Goal: Use online tool/utility: Utilize a website feature to perform a specific function

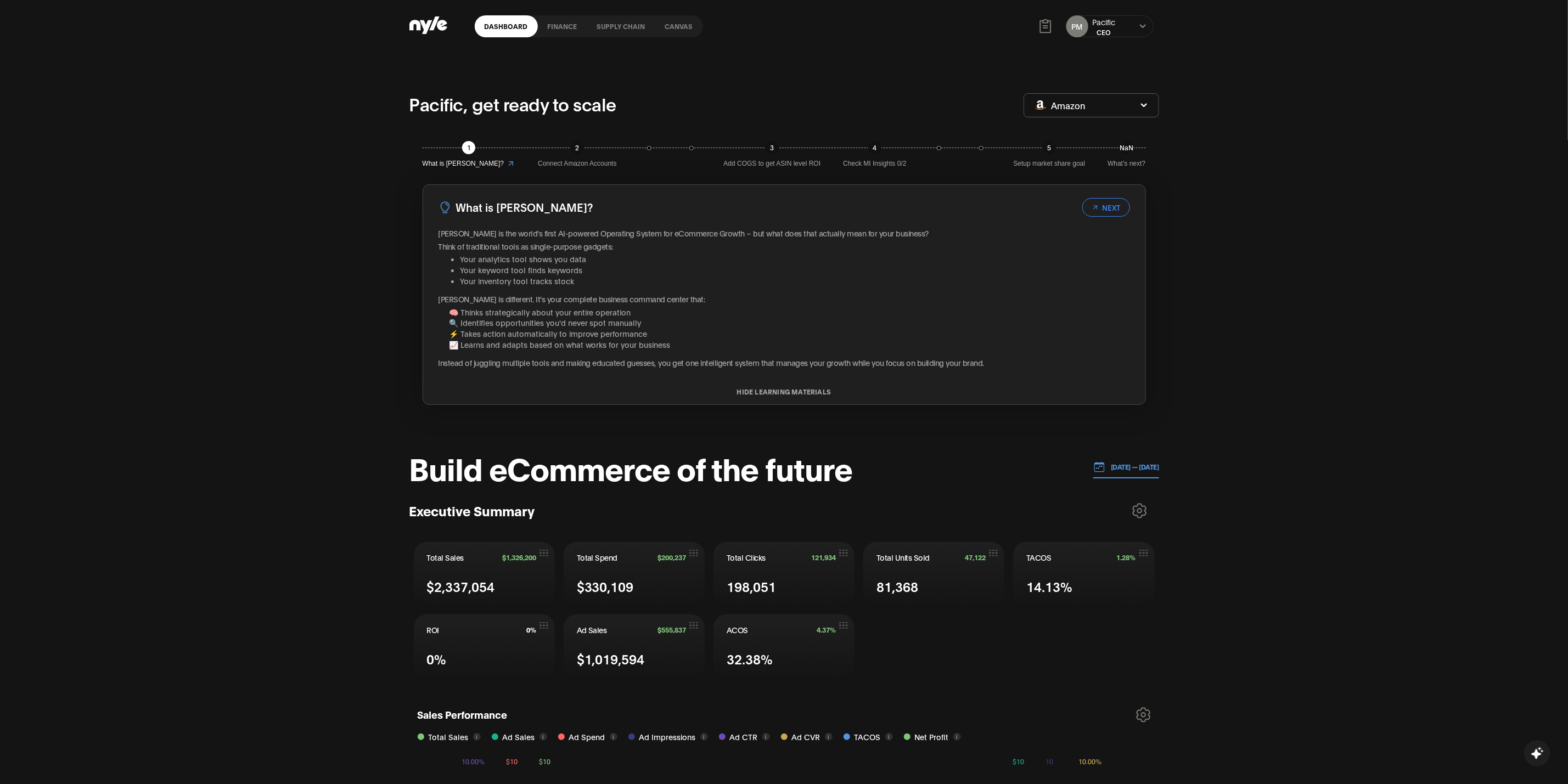
click at [680, 32] on link "Canvas" at bounding box center [679, 26] width 48 height 22
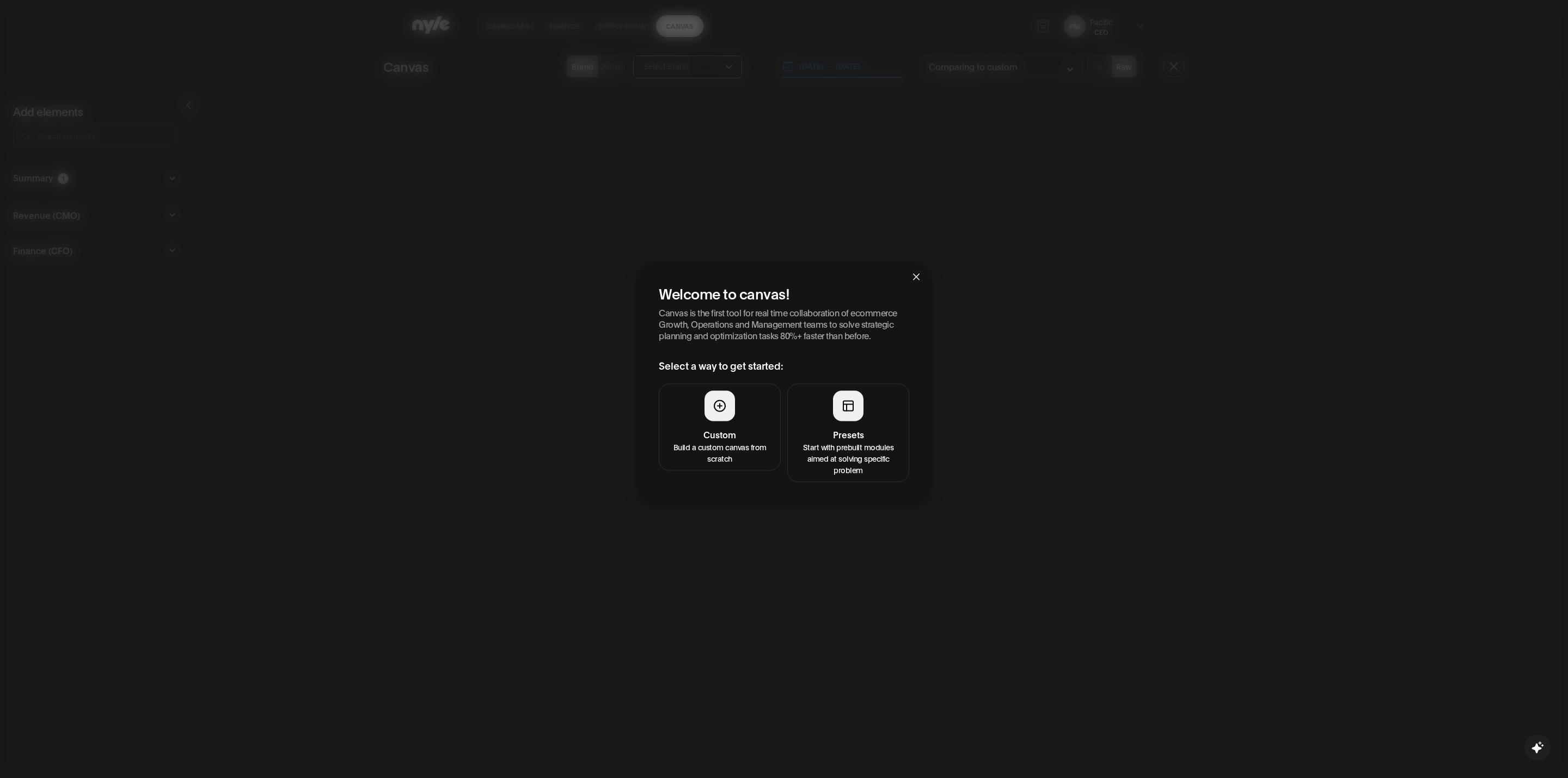
click at [694, 426] on button "Custom Build a custom canvas from scratch" at bounding box center [719, 427] width 122 height 87
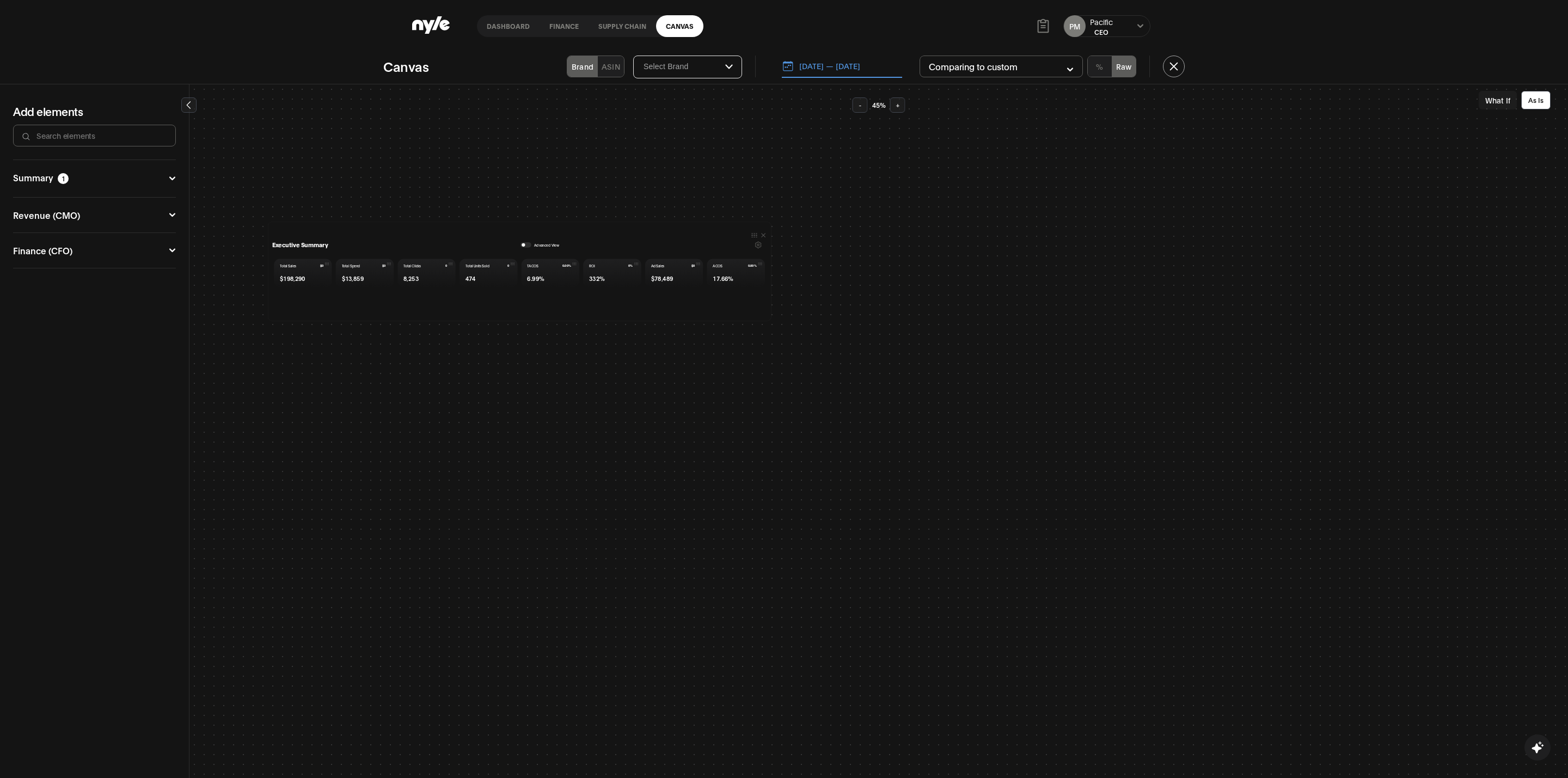
click at [527, 242] on button "button" at bounding box center [526, 244] width 11 height 5
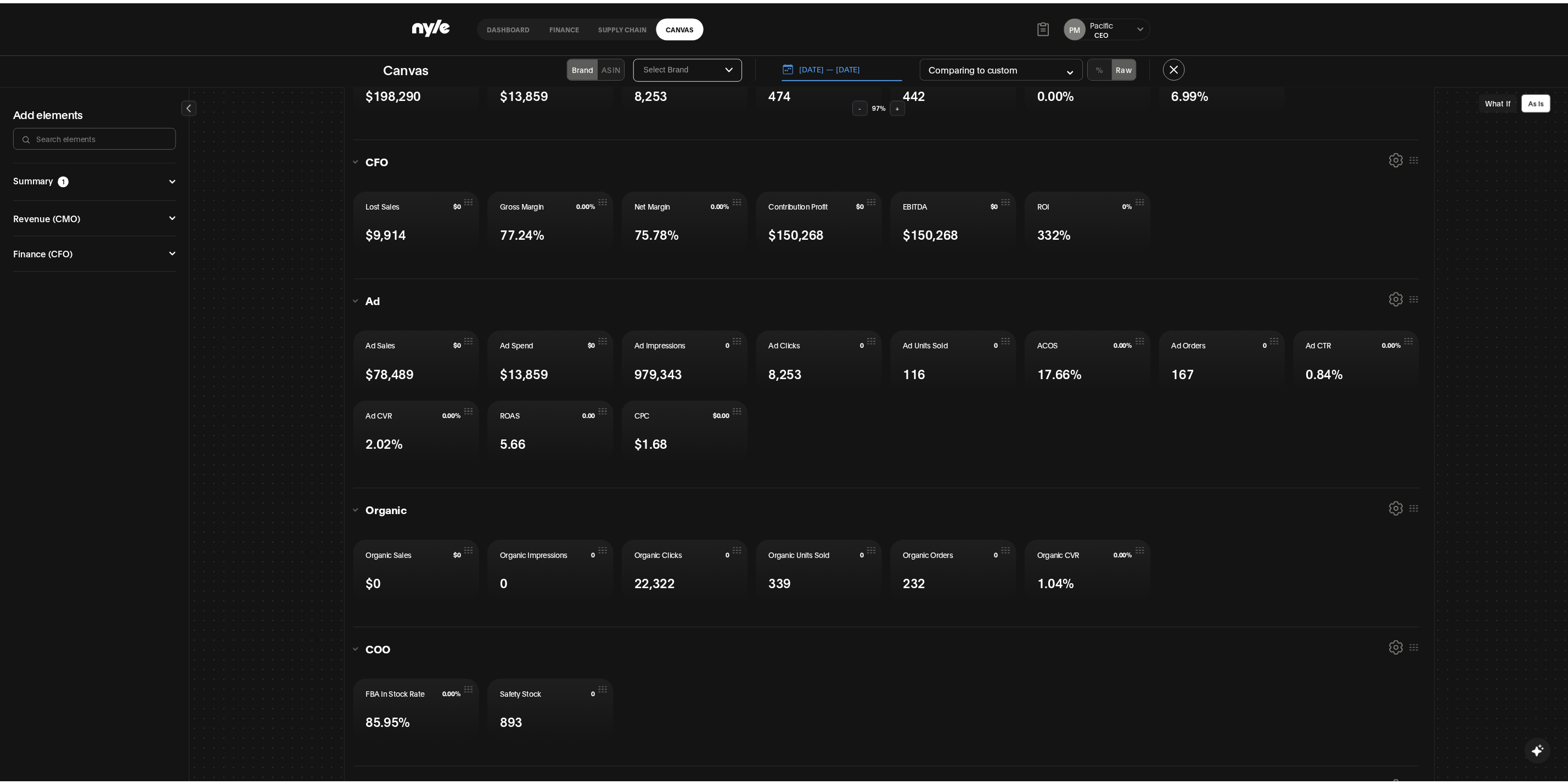
scroll to position [658, 0]
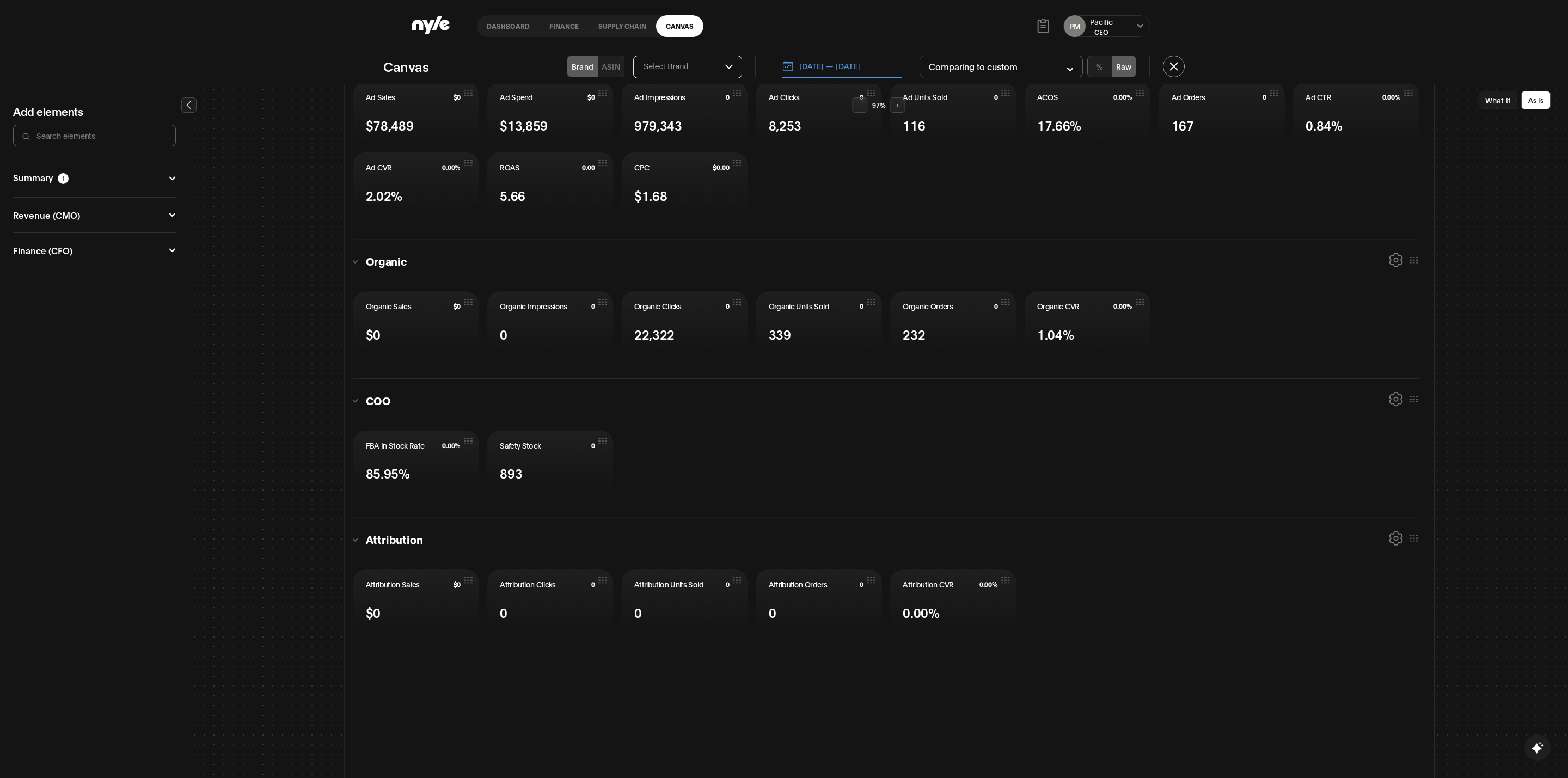
click at [877, 64] on button "[DATE] — [DATE]" at bounding box center [842, 66] width 121 height 23
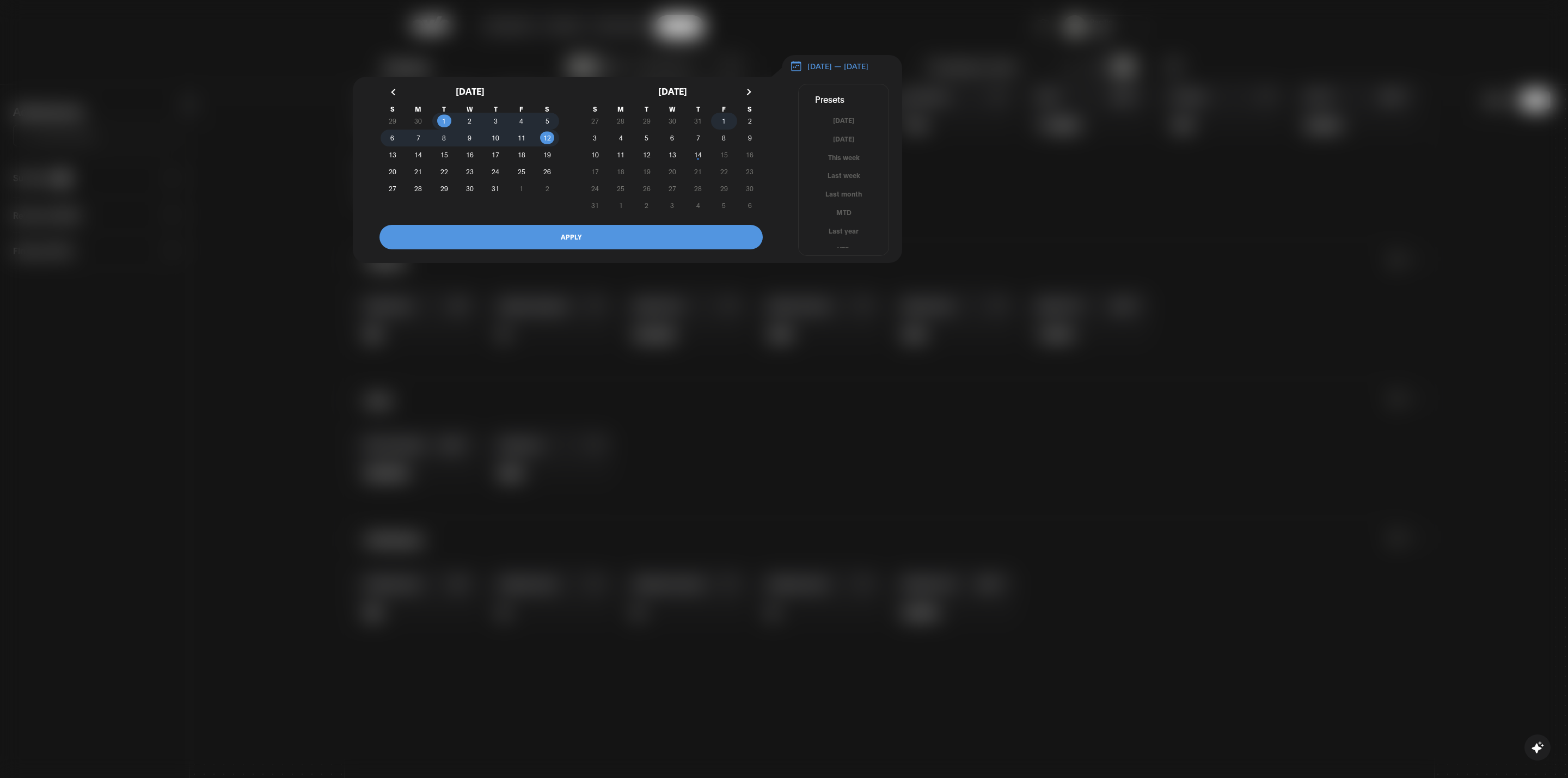
click at [726, 125] on span "1" at bounding box center [724, 121] width 26 height 12
click at [701, 159] on span "14" at bounding box center [698, 155] width 8 height 19
click at [709, 234] on button "APPLY" at bounding box center [571, 237] width 383 height 24
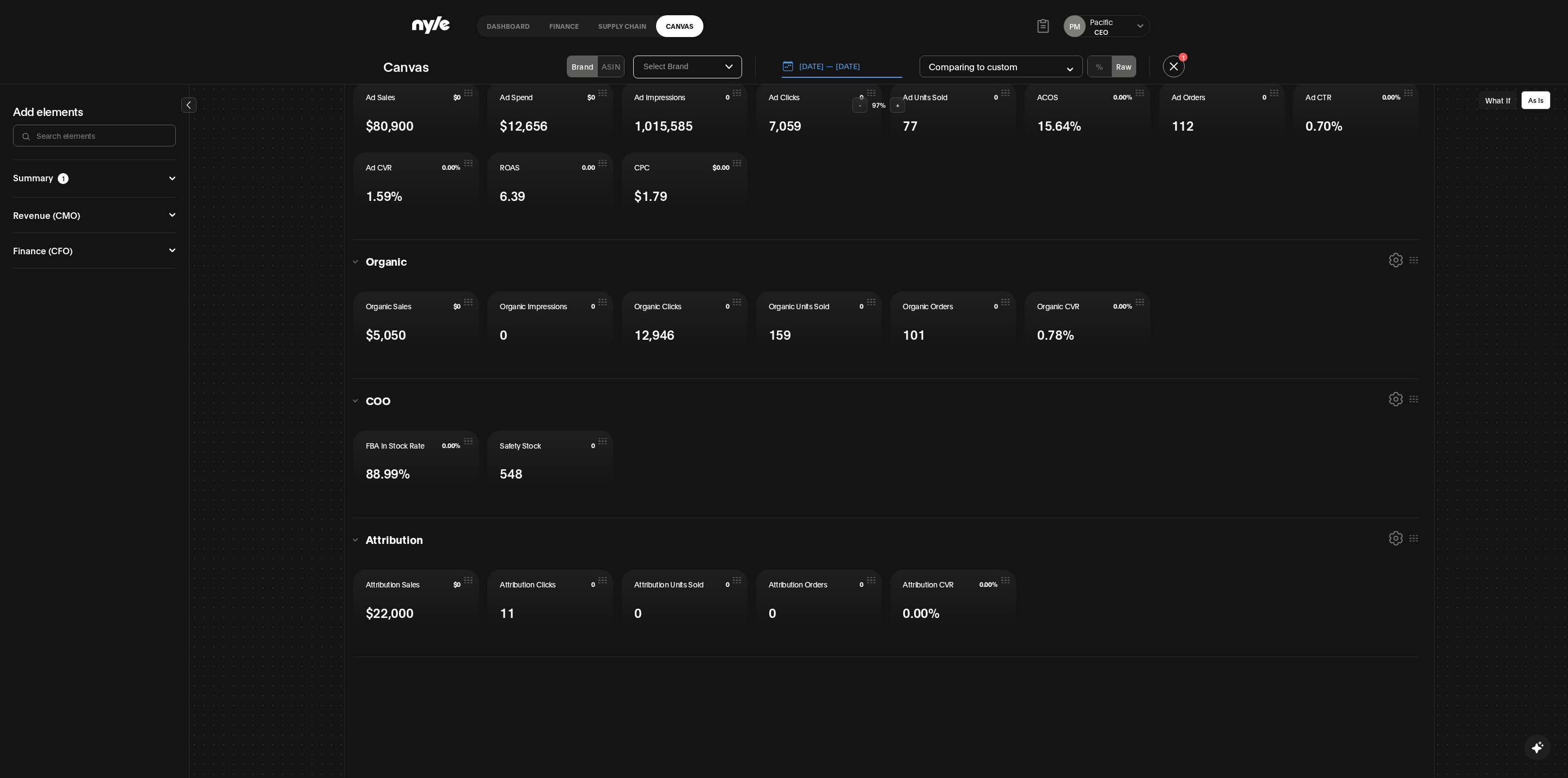
drag, startPoint x: 502, startPoint y: 26, endPoint x: 670, endPoint y: 49, distance: 169.6
click at [503, 26] on link "Dashboard" at bounding box center [508, 26] width 63 height 22
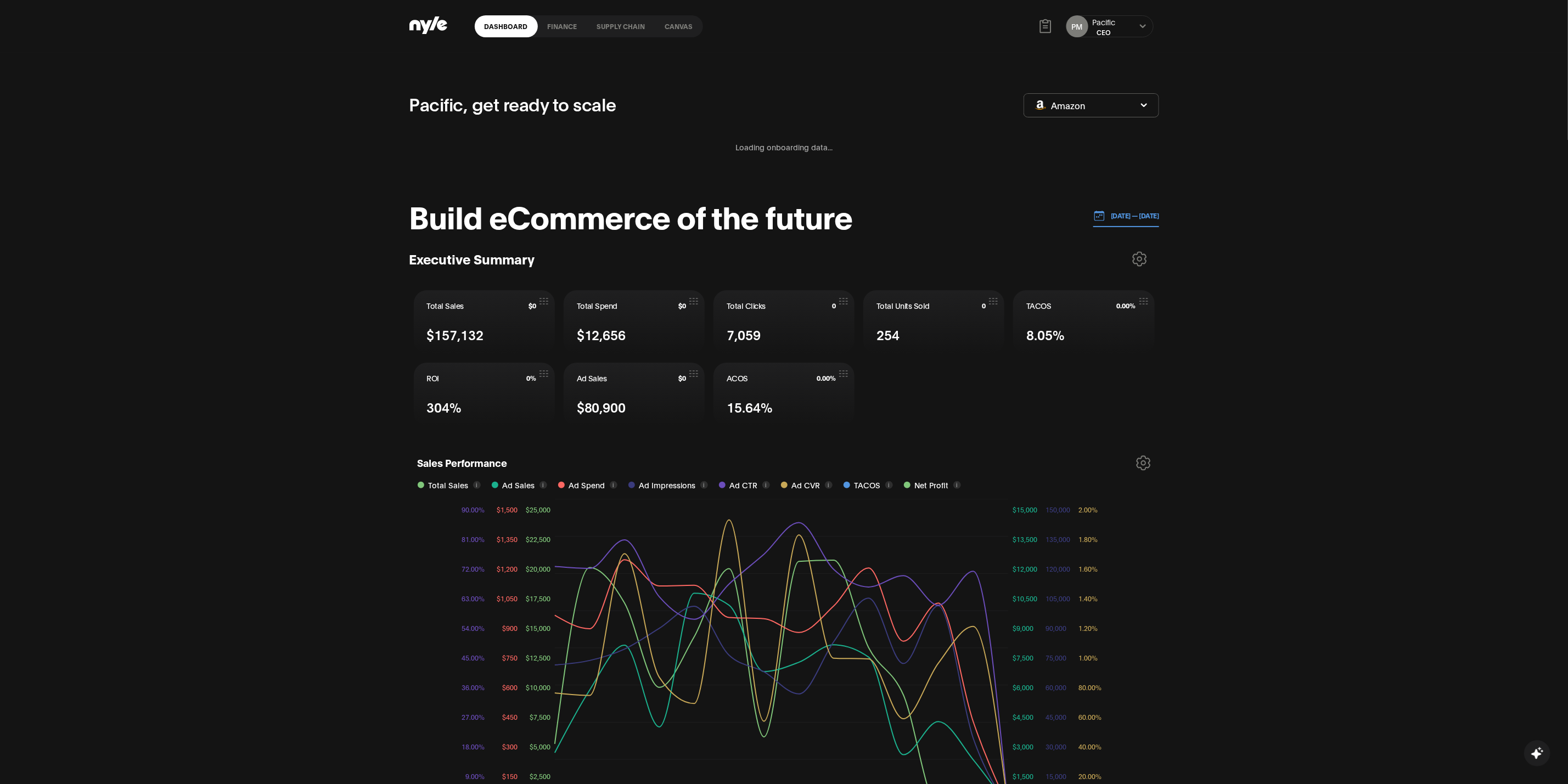
click at [1146, 104] on icon "button" at bounding box center [1144, 105] width 6 height 4
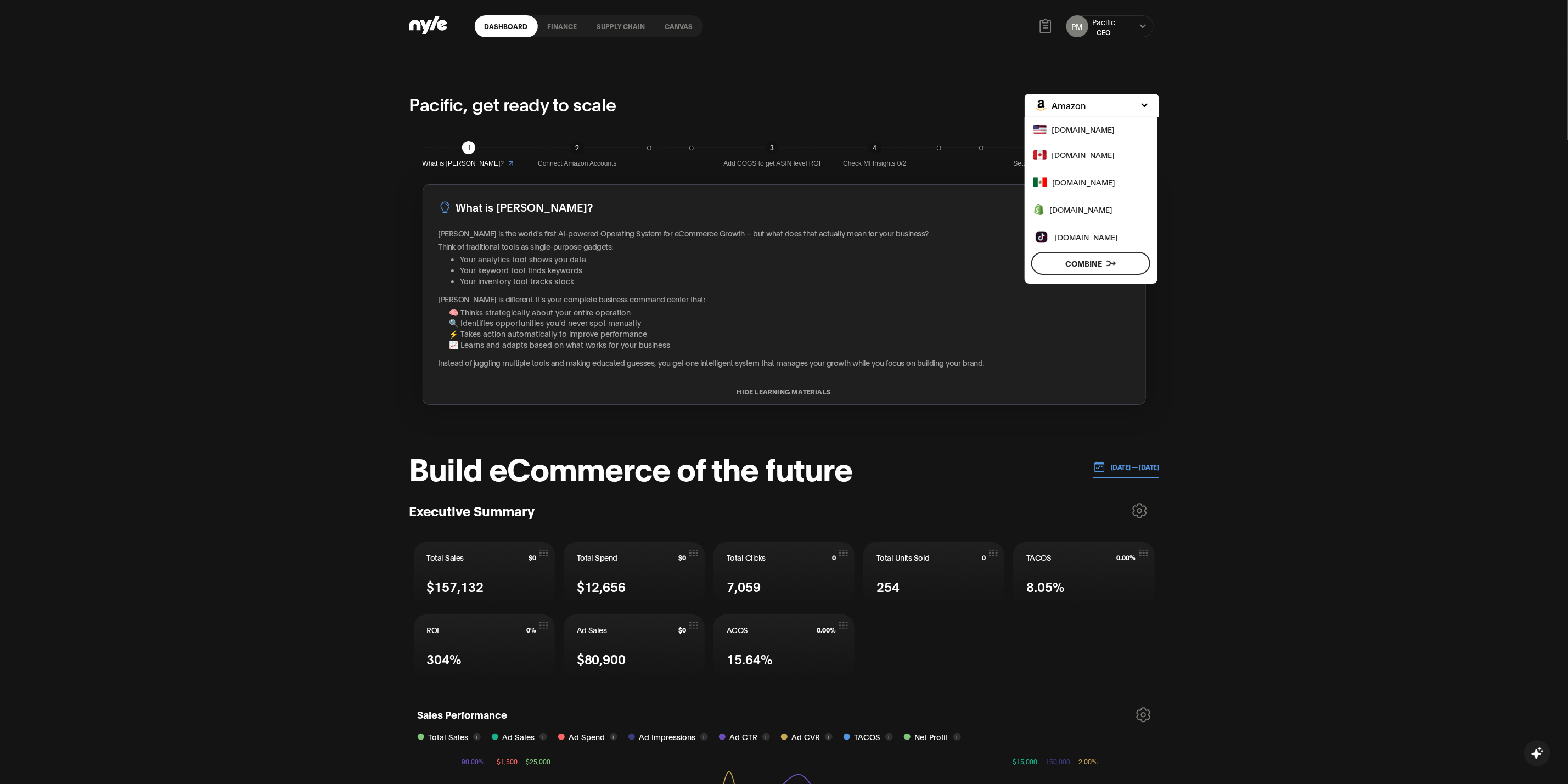
click at [1069, 207] on span "[DOMAIN_NAME]" at bounding box center [1081, 210] width 63 height 12
click at [1100, 263] on button "Apply" at bounding box center [1091, 264] width 120 height 23
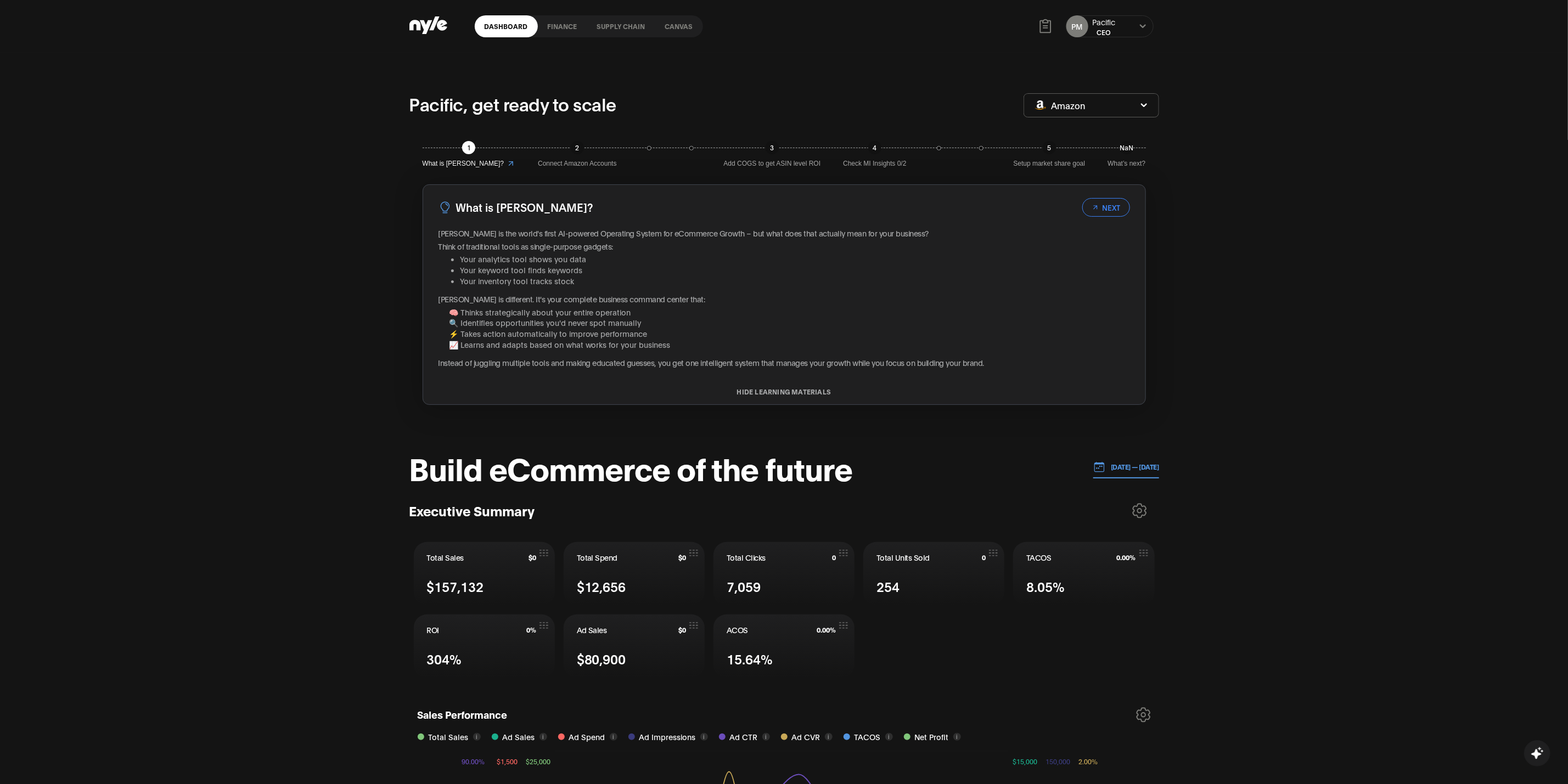
click at [1141, 102] on icon "button" at bounding box center [1145, 105] width 7 height 7
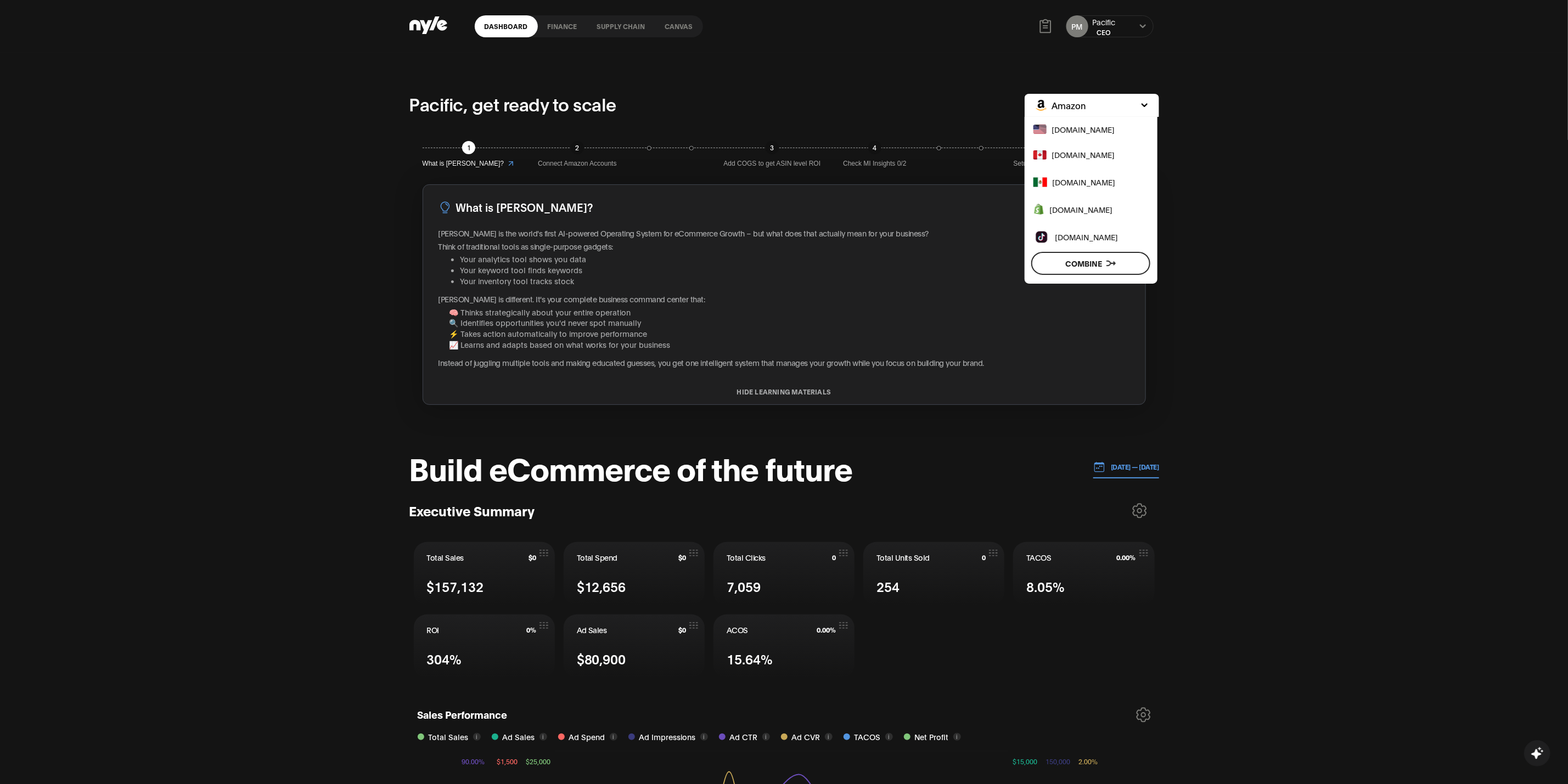
drag, startPoint x: 1092, startPoint y: 262, endPoint x: 1092, endPoint y: 271, distance: 9.0
click at [1092, 261] on button "Combine" at bounding box center [1091, 264] width 120 height 23
click at [1035, 122] on button "[DOMAIN_NAME]" at bounding box center [1083, 129] width 117 height 25
drag, startPoint x: 1041, startPoint y: 239, endPoint x: 1040, endPoint y: 214, distance: 25.0
click at [1040, 237] on label "Select www.tiktok.com" at bounding box center [1039, 237] width 11 height 11
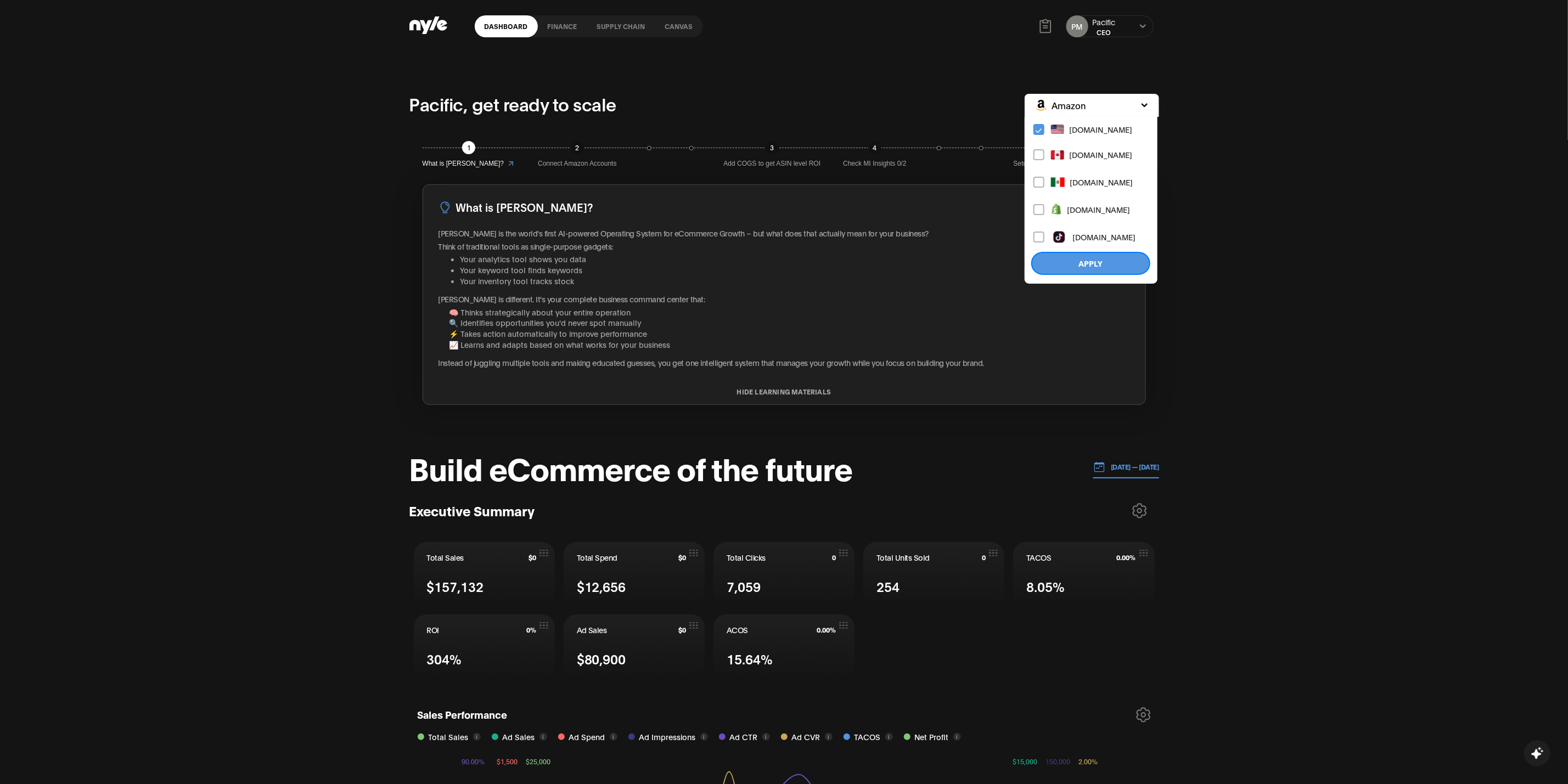
click at [0, 0] on input "Select www.tiktok.com" at bounding box center [0, 0] width 0 height 0
drag, startPoint x: 1039, startPoint y: 212, endPoint x: 1052, endPoint y: 229, distance: 21.4
click at [1038, 211] on label "Select www.shopify.com" at bounding box center [1039, 210] width 11 height 11
click at [0, 0] on input "Select www.shopify.com" at bounding box center [0, 0] width 0 height 0
click at [1102, 256] on button "Apply" at bounding box center [1091, 264] width 120 height 23
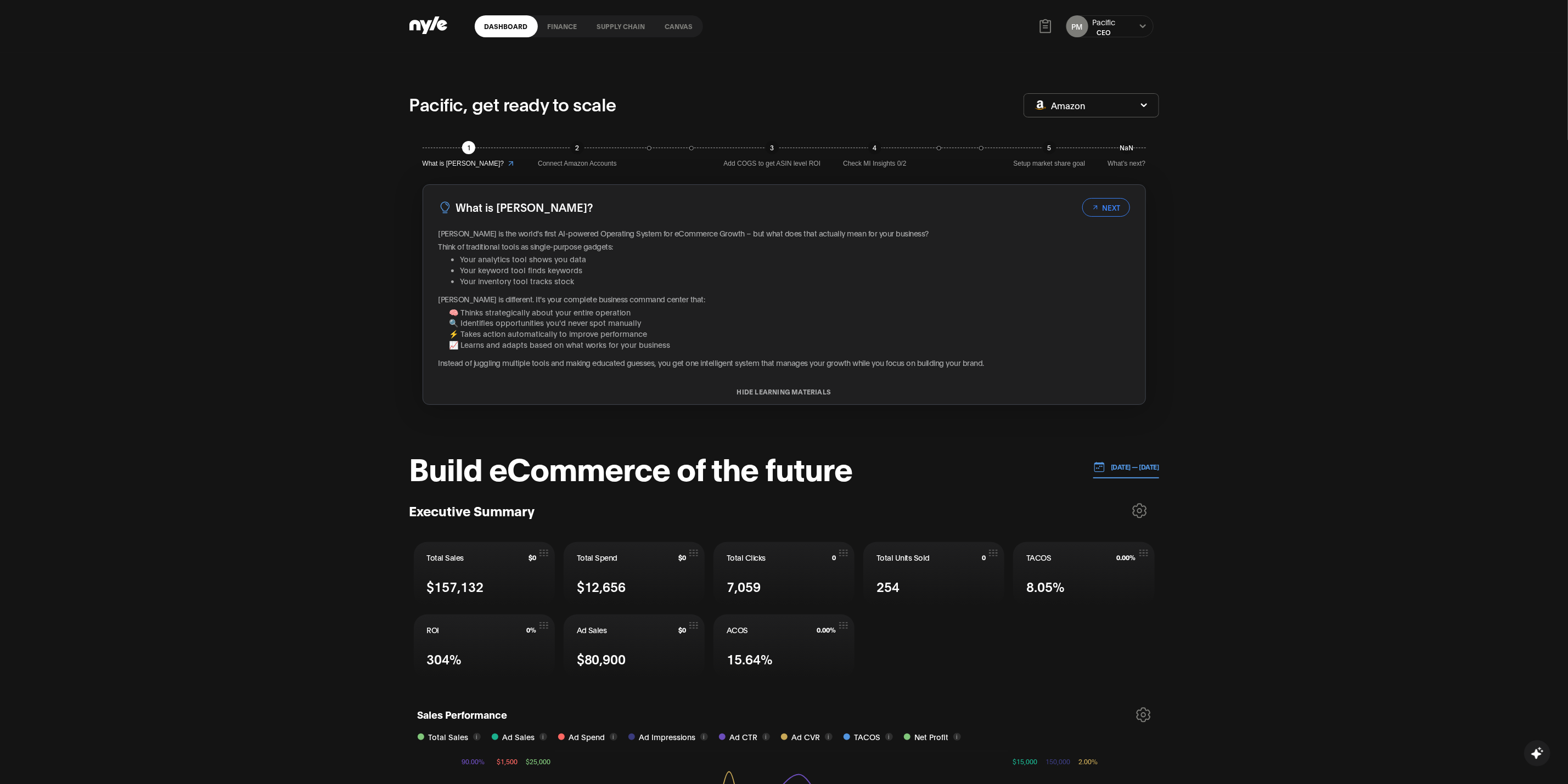
click at [1130, 107] on button "Amazon" at bounding box center [1091, 105] width 136 height 24
